Goal: Find specific page/section

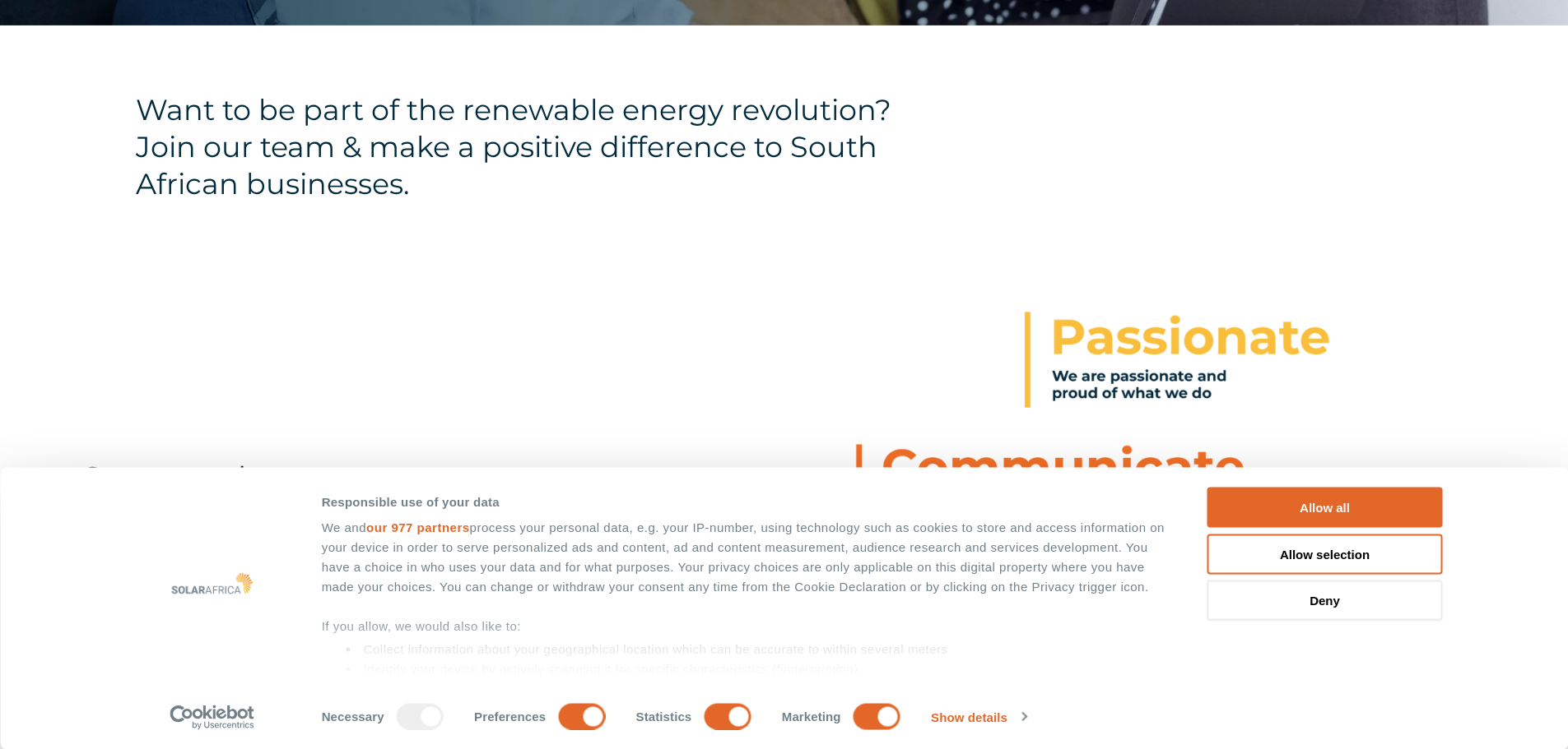
scroll to position [576, 0]
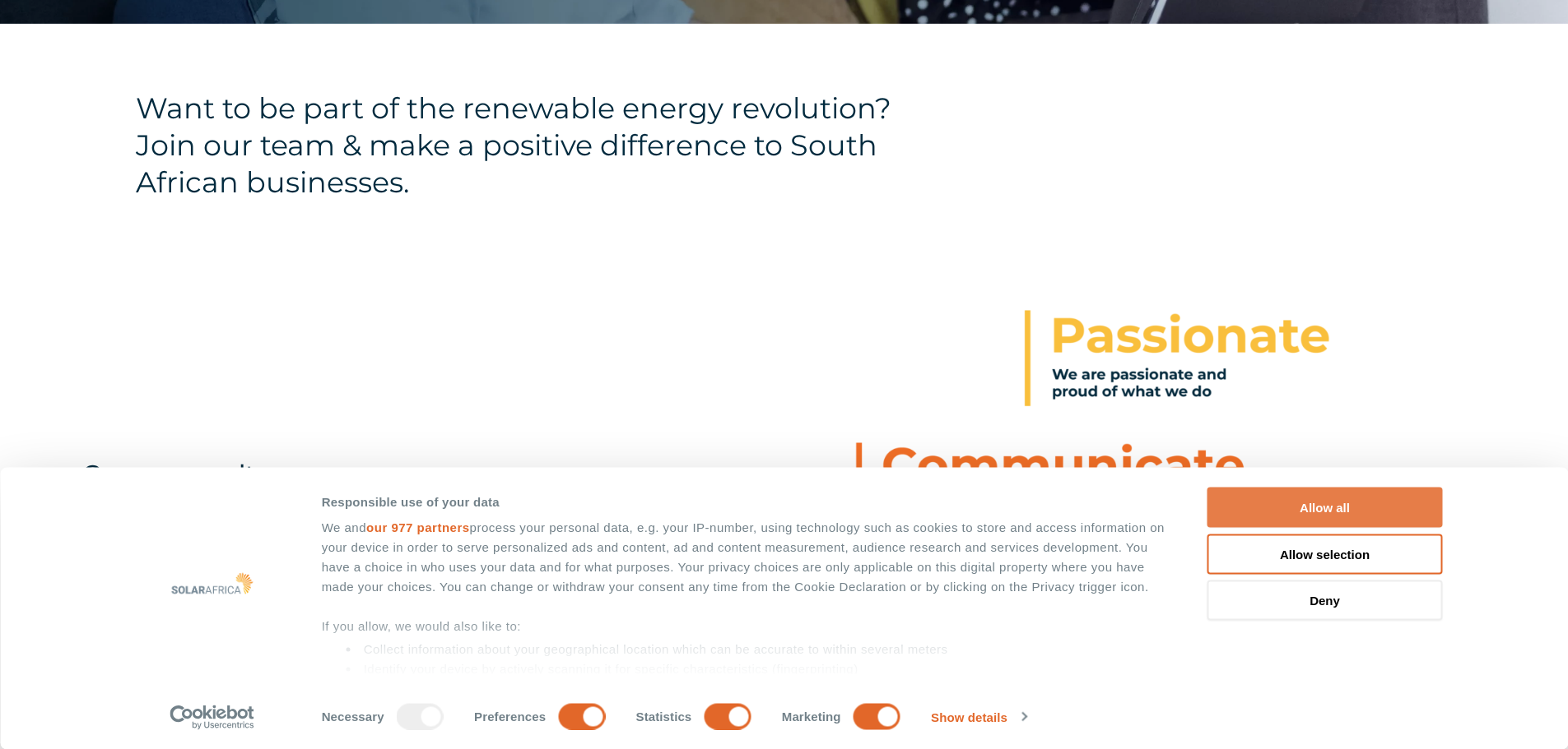
click at [1300, 493] on button "Allow all" at bounding box center [1325, 508] width 235 height 41
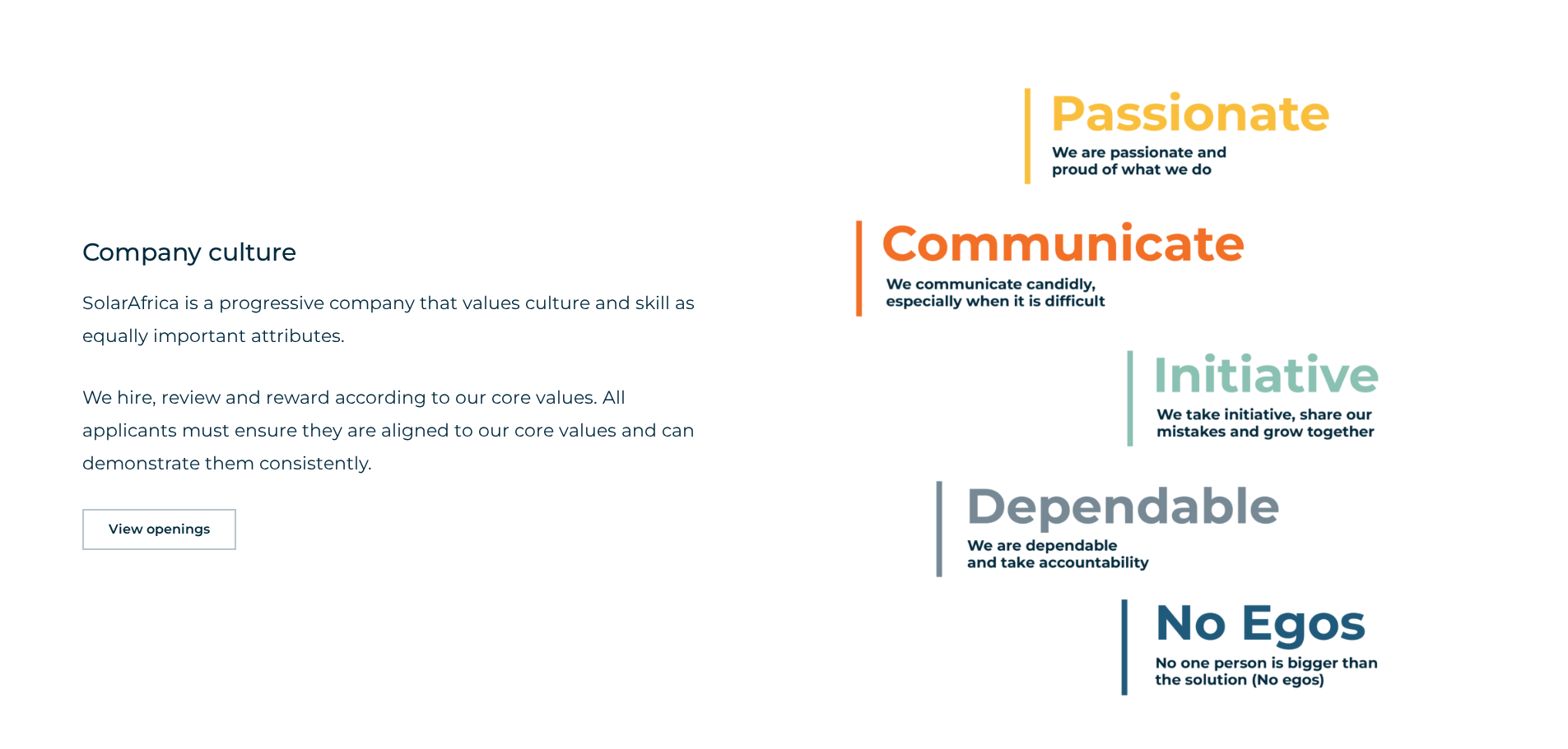
scroll to position [823, 0]
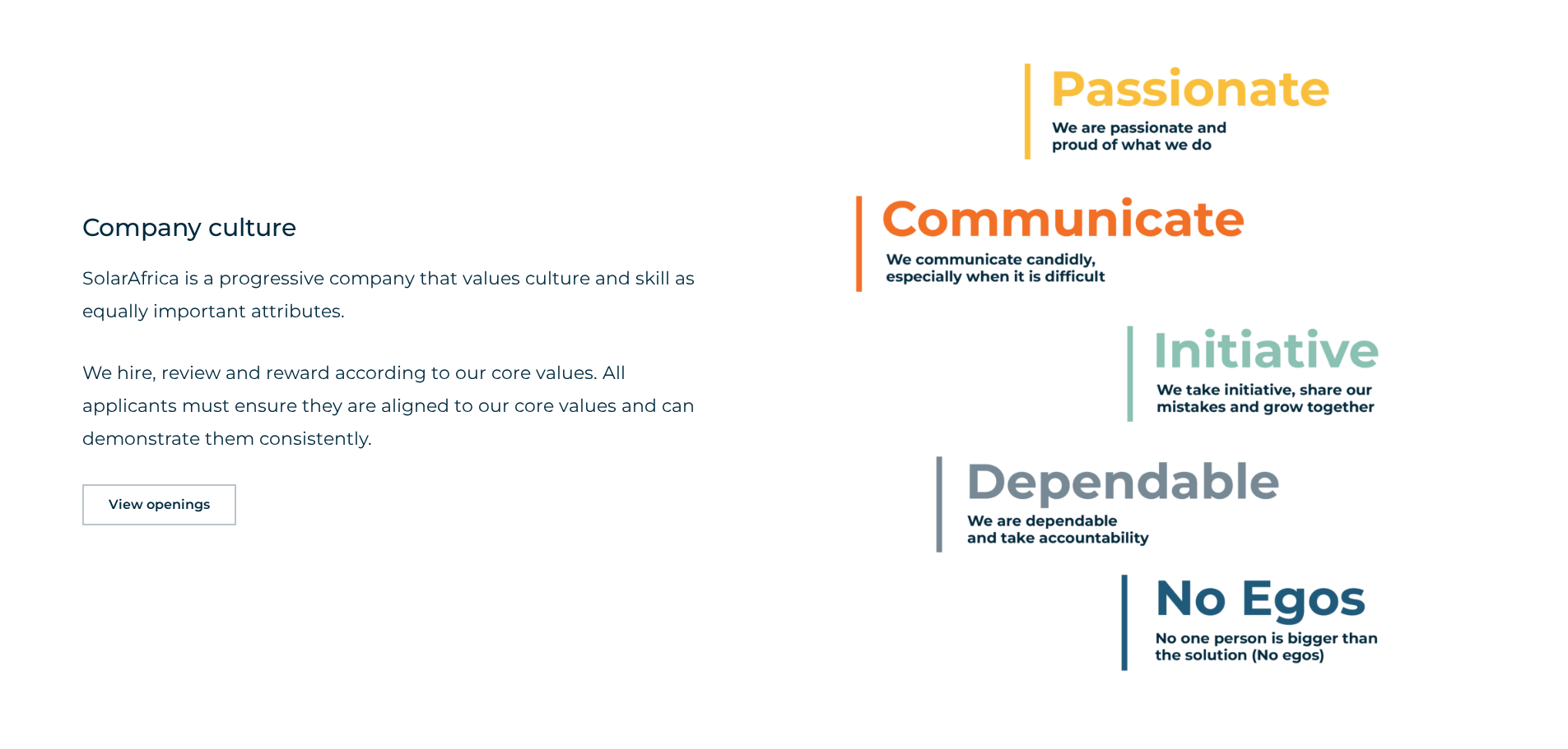
click at [133, 504] on span "View openings" at bounding box center [159, 505] width 102 height 14
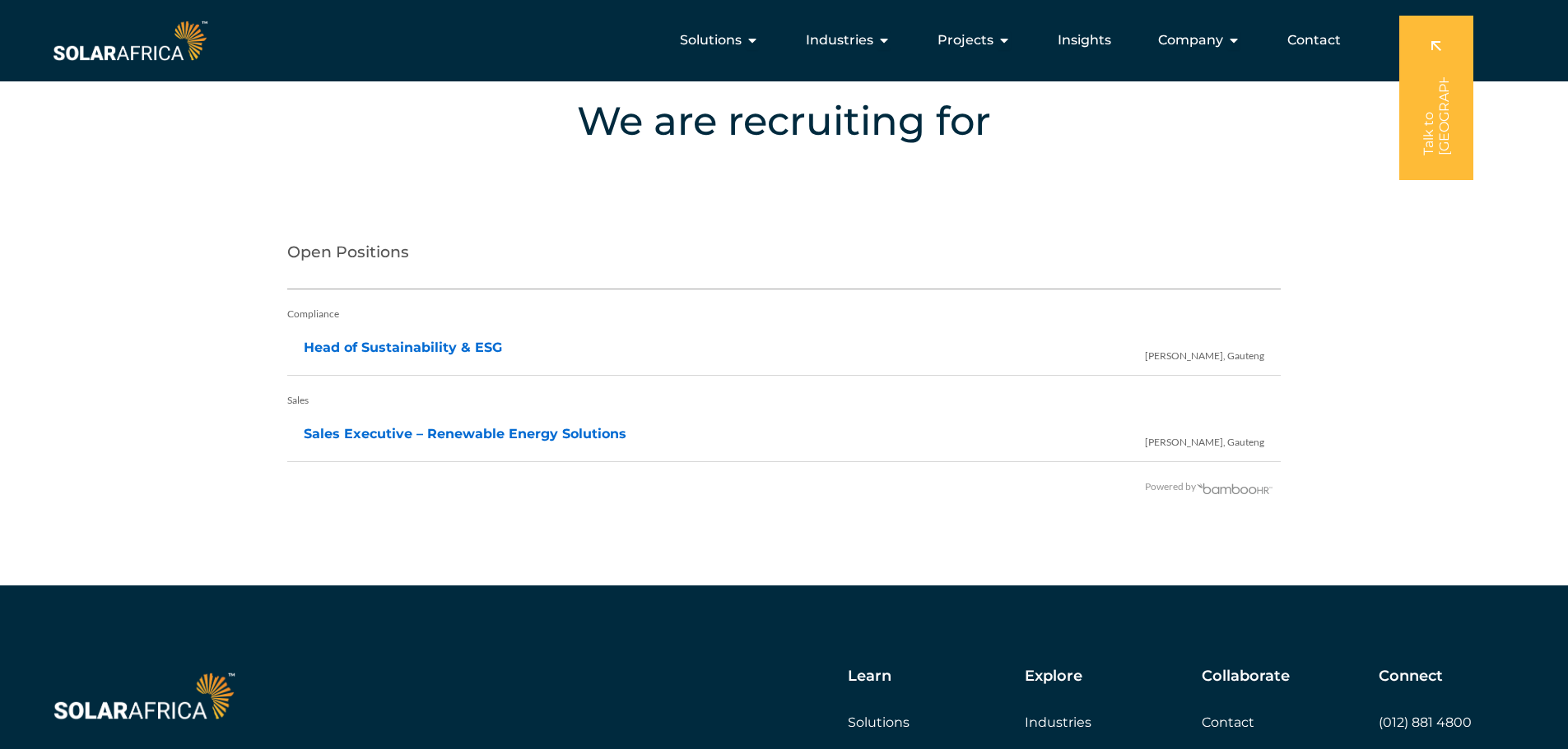
scroll to position [3265, 0]
